Goal: Information Seeking & Learning: Learn about a topic

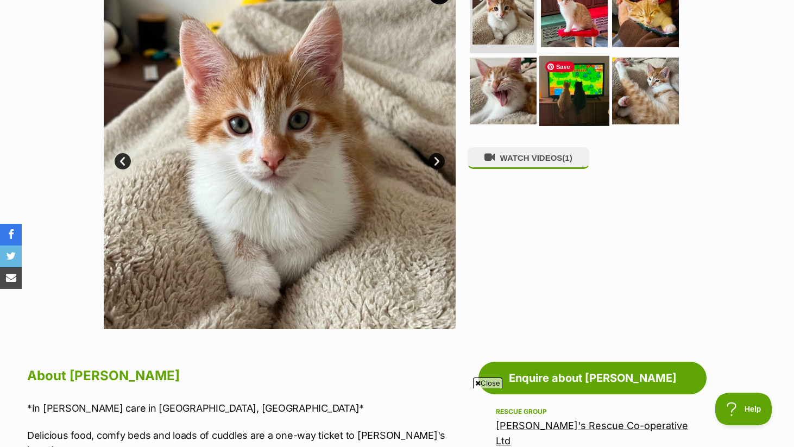
click at [574, 100] on img at bounding box center [575, 90] width 70 height 70
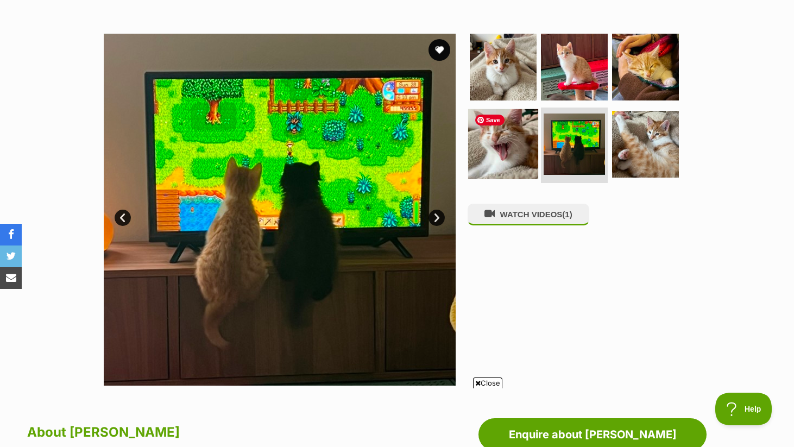
scroll to position [178, 0]
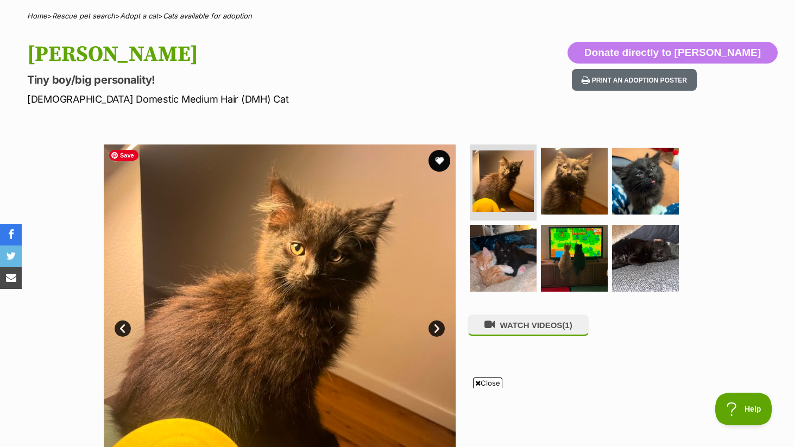
scroll to position [86, 0]
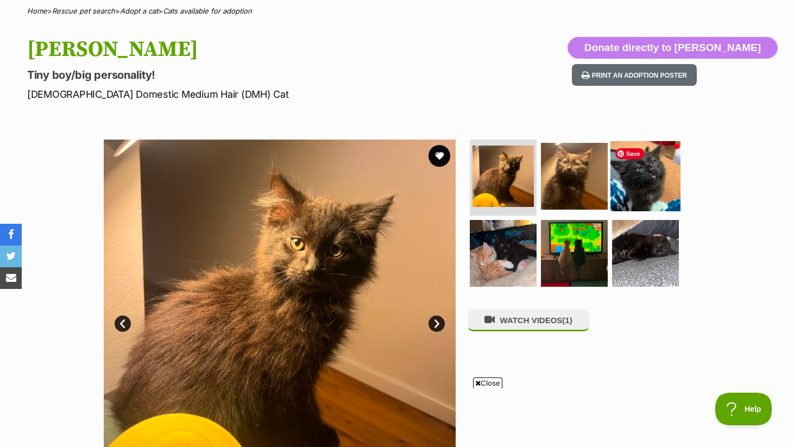
click at [637, 175] on img at bounding box center [646, 176] width 70 height 70
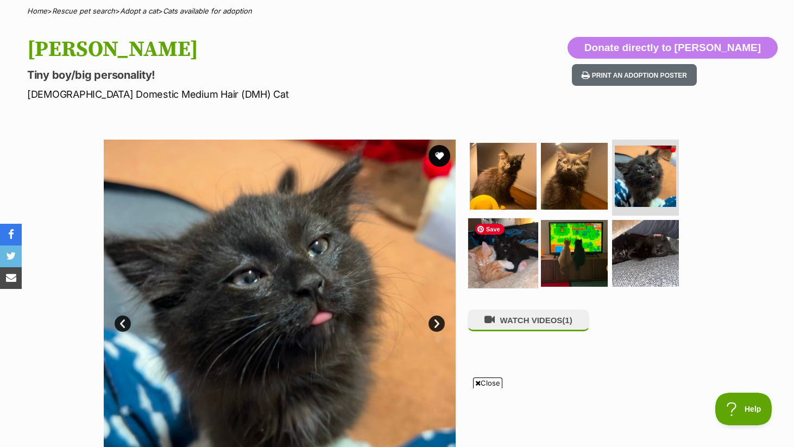
click at [516, 246] on img at bounding box center [503, 253] width 70 height 70
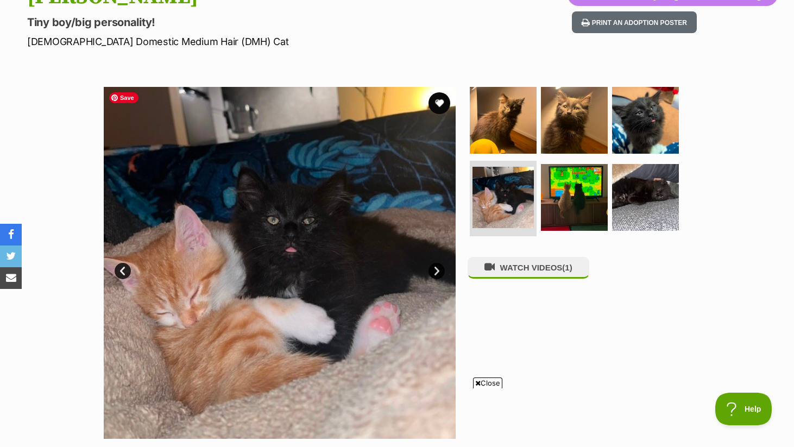
scroll to position [145, 0]
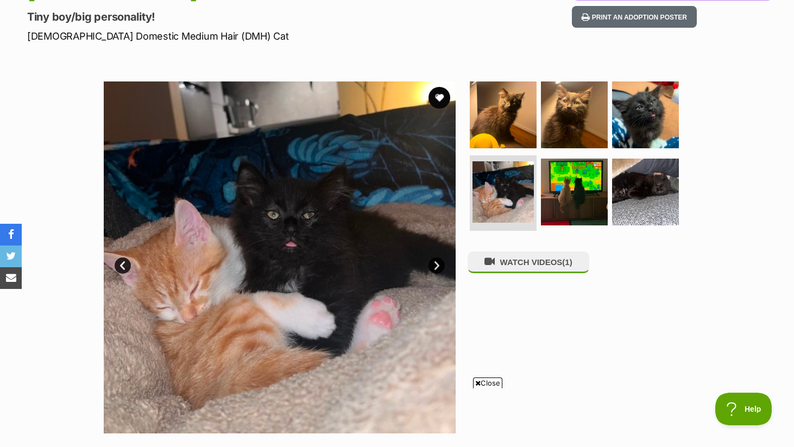
click at [434, 264] on link "Next" at bounding box center [437, 266] width 16 height 16
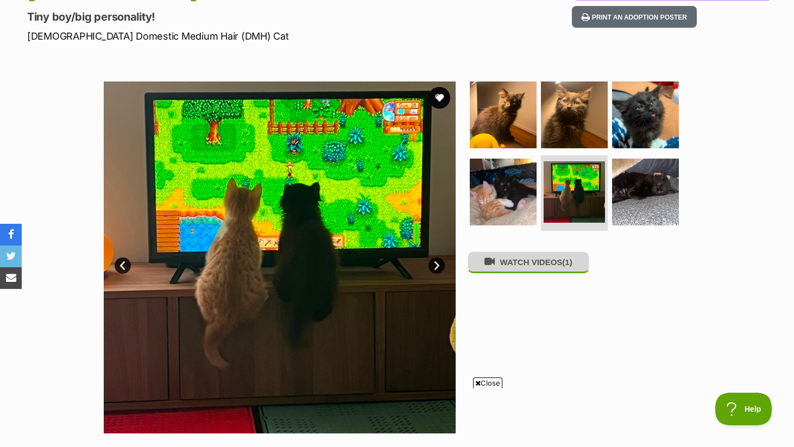
click at [523, 264] on button "WATCH VIDEOS (1)" at bounding box center [529, 262] width 122 height 21
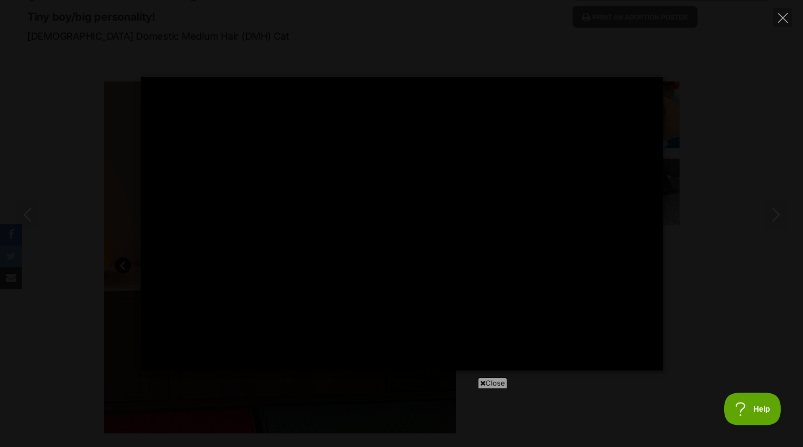
type input "100"
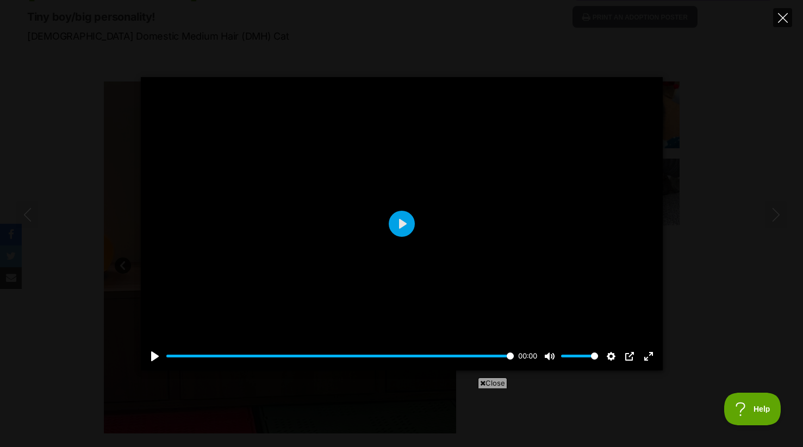
click at [784, 14] on icon "Close" at bounding box center [783, 18] width 10 height 10
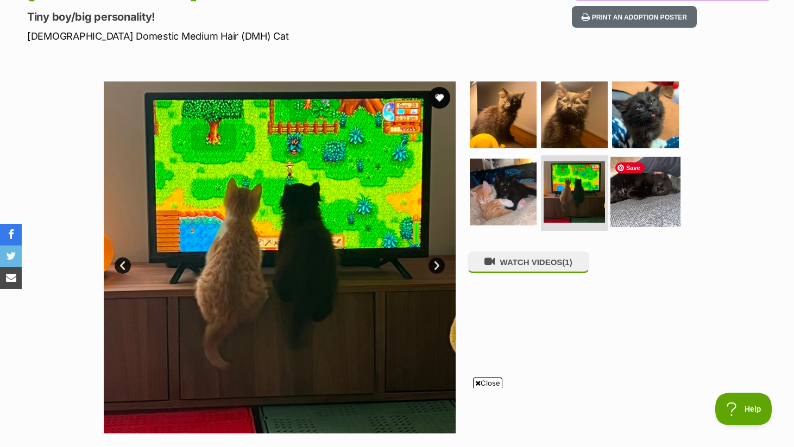
click at [652, 192] on img at bounding box center [646, 191] width 70 height 70
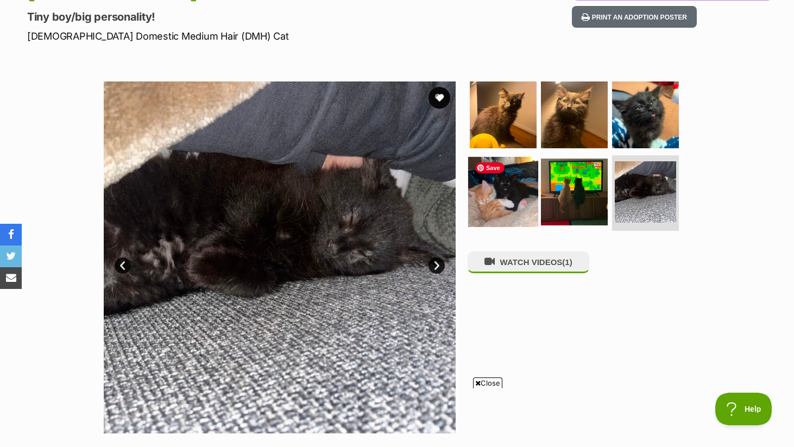
click at [504, 183] on img at bounding box center [503, 191] width 70 height 70
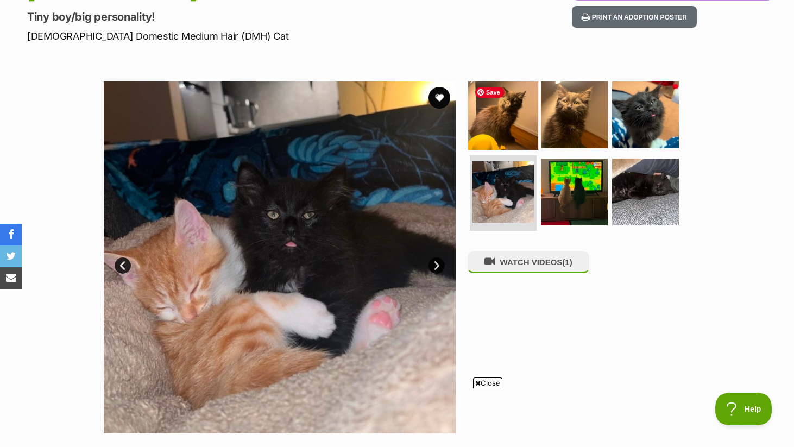
click at [500, 120] on img at bounding box center [503, 115] width 70 height 70
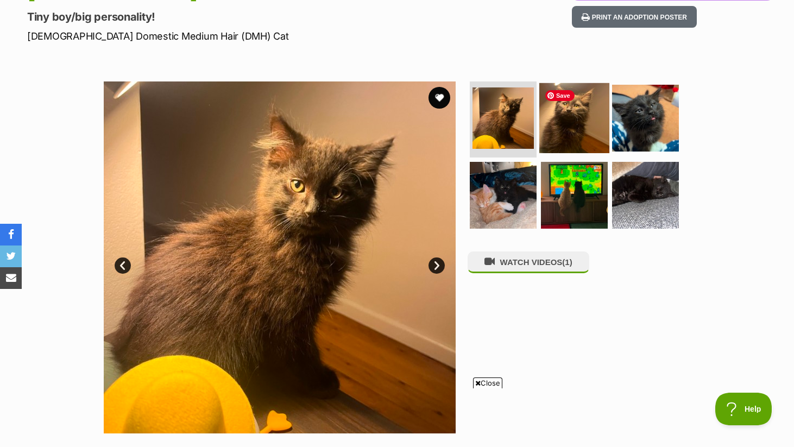
click at [568, 122] on img at bounding box center [575, 118] width 70 height 70
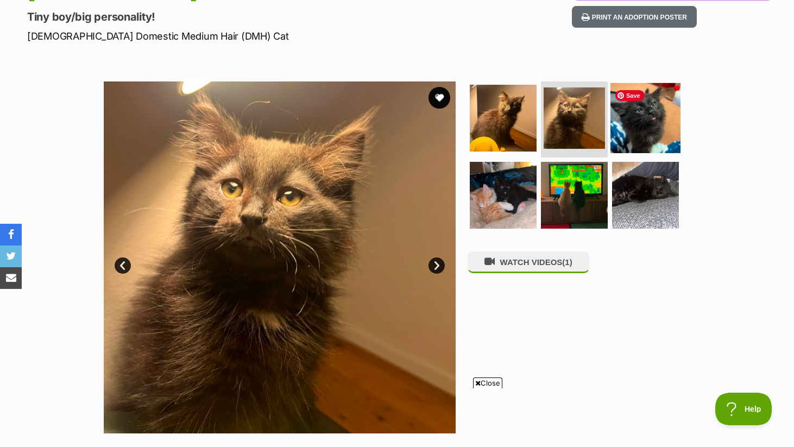
click at [654, 116] on img at bounding box center [646, 118] width 70 height 70
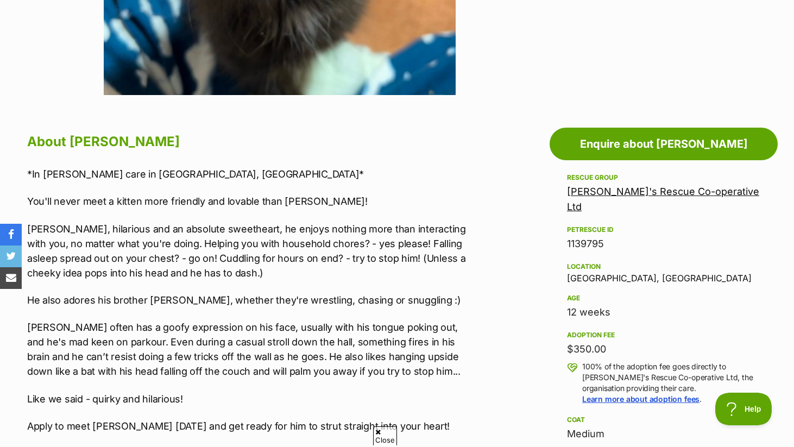
scroll to position [0, 0]
